Goal: Contribute content: Add original content to the website for others to see

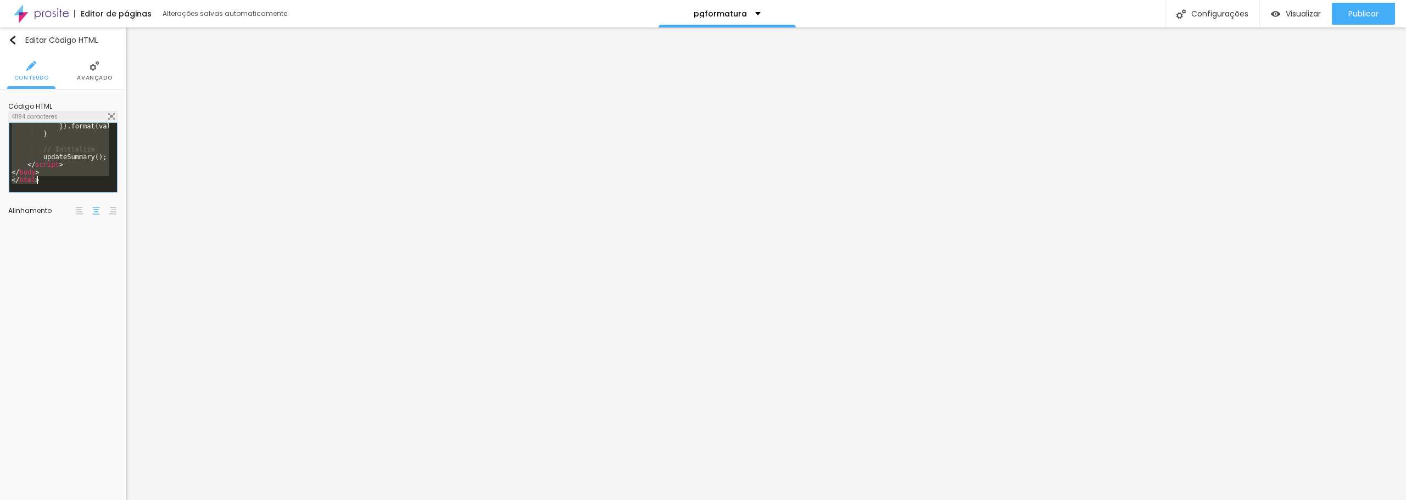
scroll to position [6999, 0]
click at [80, 153] on div "}) . format ( value ) ; } // Initialize updateSummary ( ) ; </ script > </ body…" at bounding box center [614, 161] width 1211 height 76
click at [59, 170] on div "}) . format ( value ) ; } // Initialize updateSummary ( ) ; </ script > </ body…" at bounding box center [58, 153] width 99 height 61
click at [80, 154] on div "element . classList . add ( 'selected' ) ; element . parentElement . parentElem…" at bounding box center [556, 161] width 1197 height 76
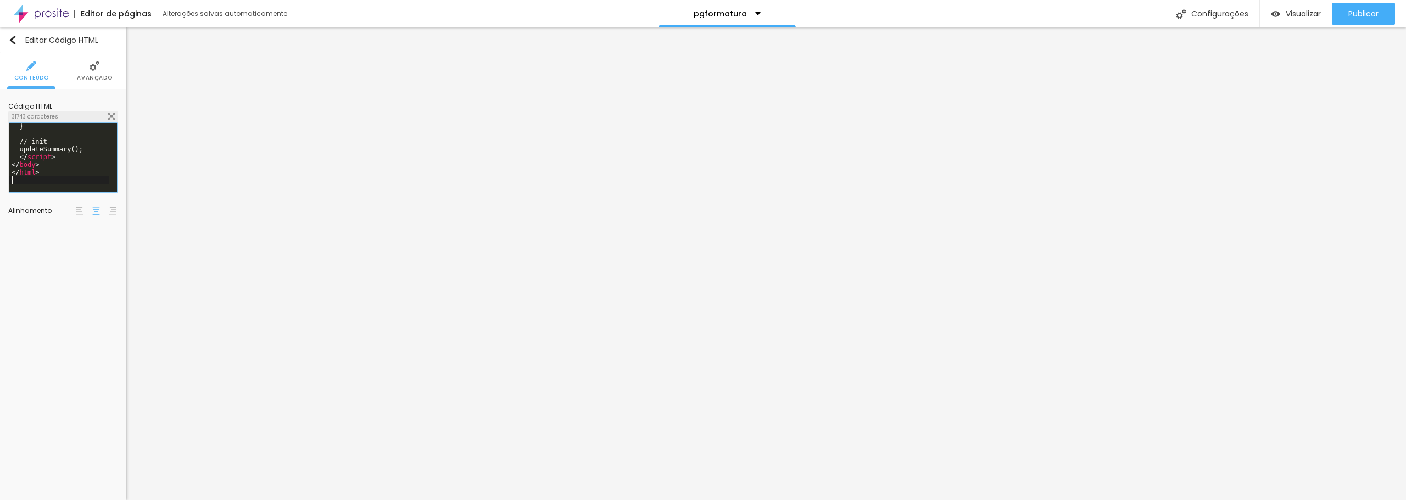
scroll to position [4492, 0]
click at [43, 160] on div "} // init updateSummary ( ) ; </ script > </ body > </ html >" at bounding box center [495, 161] width 972 height 76
click at [66, 179] on div at bounding box center [63, 165] width 108 height 85
click at [59, 162] on div at bounding box center [63, 165] width 108 height 85
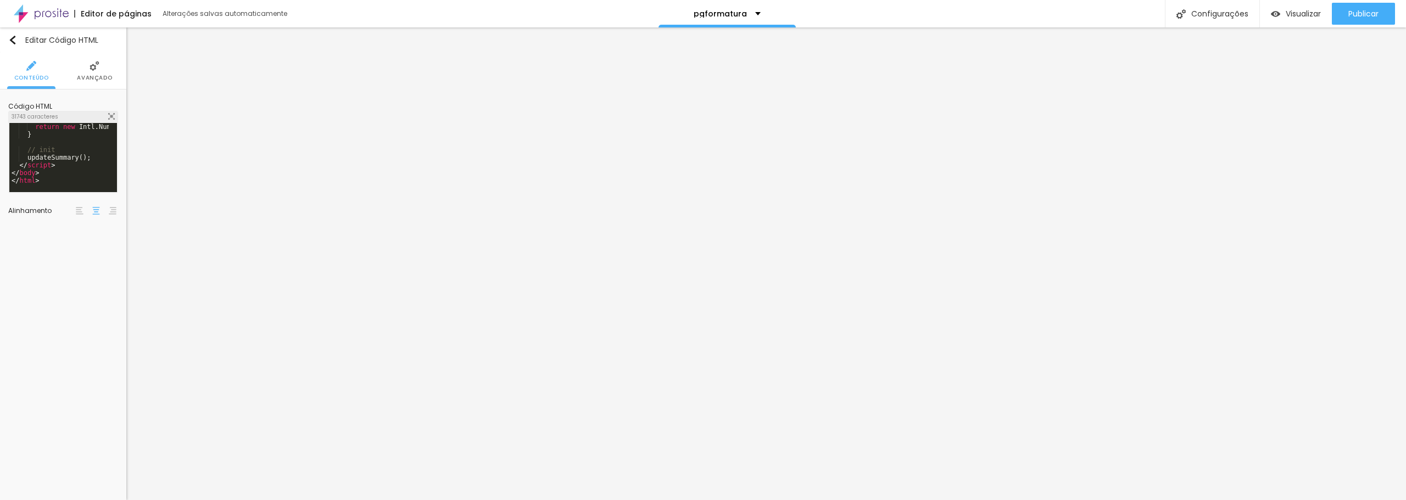
click at [109, 117] on img at bounding box center [111, 116] width 7 height 7
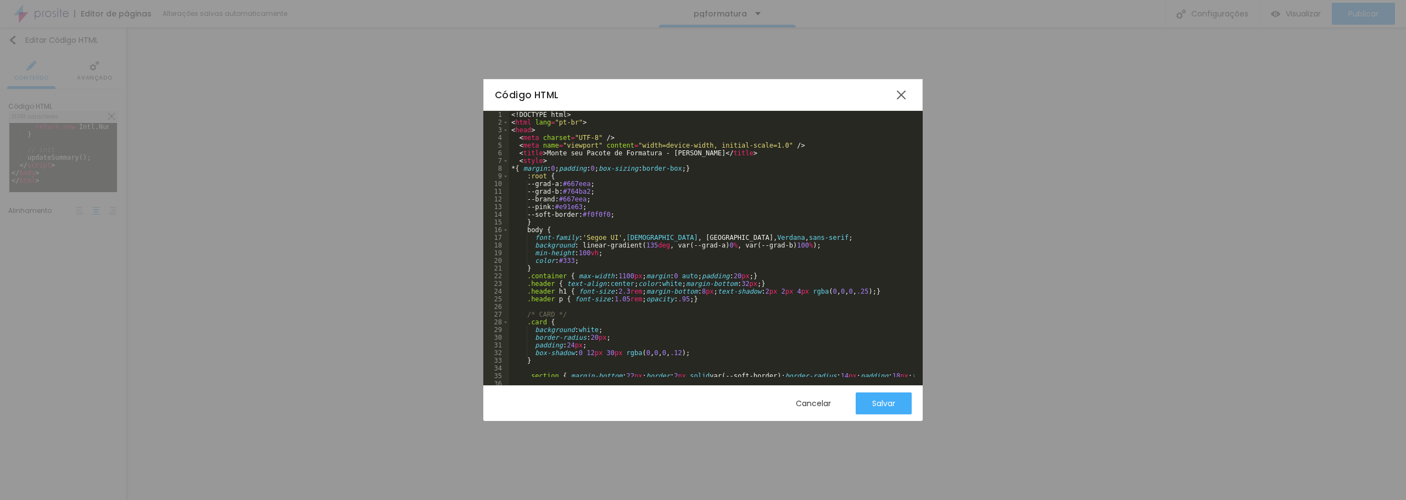
scroll to position [0, 0]
click at [897, 97] on div at bounding box center [902, 95] width 20 height 20
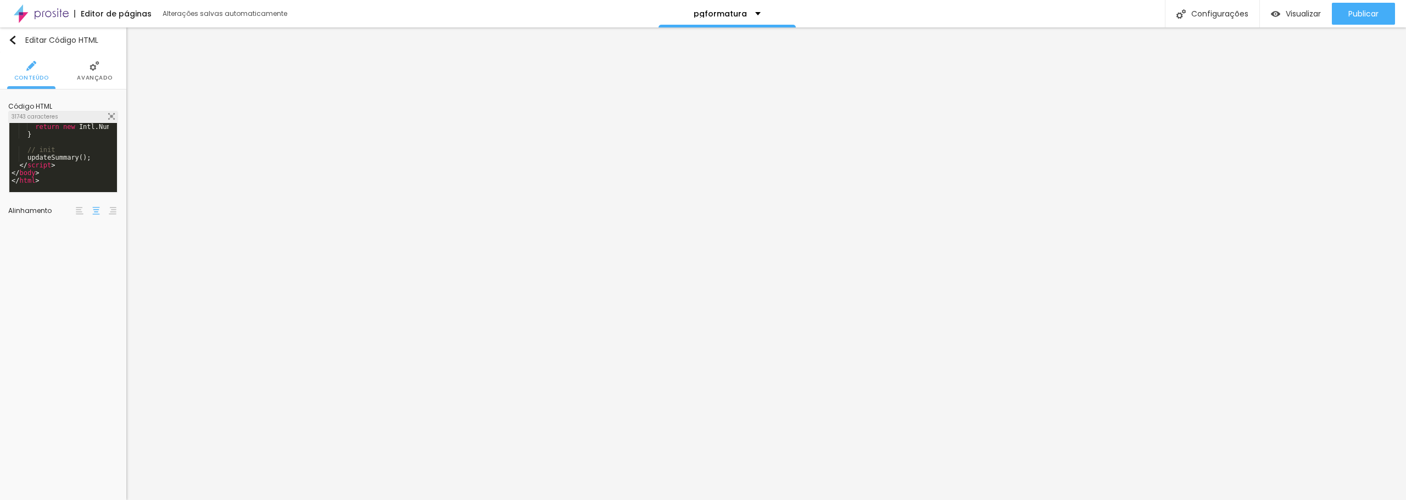
click at [72, 163] on div "return new Intl . NumberFormat ( 'pt-BR' , { style : 'currency' , currency : 'B…" at bounding box center [495, 161] width 972 height 76
click at [1355, 15] on span "Publicar" at bounding box center [1364, 13] width 30 height 9
click at [1286, 12] on span "Visualizar" at bounding box center [1303, 13] width 35 height 9
click at [68, 151] on div "element . classList . add ( 'selected' ) ; element . parentElement . parentElem…" at bounding box center [556, 161] width 1197 height 76
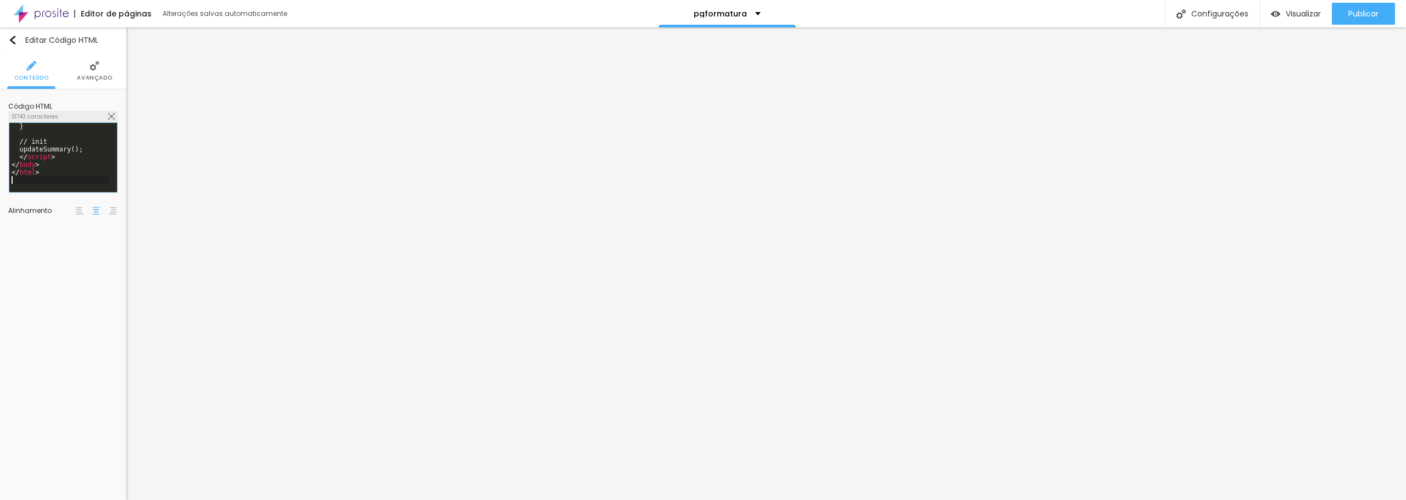
scroll to position [4492, 0]
click at [1361, 9] on span "Publicar" at bounding box center [1364, 13] width 30 height 9
